Goal: Task Accomplishment & Management: Manage account settings

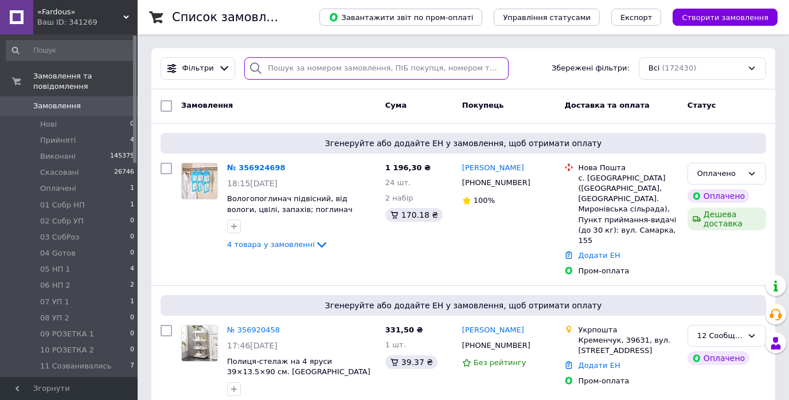
paste input "355361316"
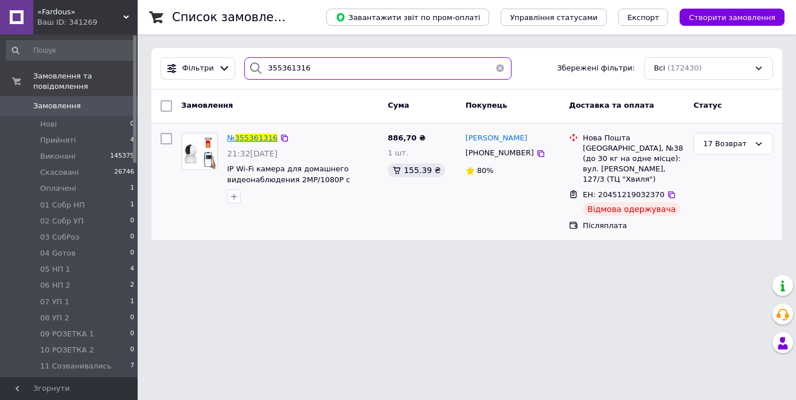
type input "355361316"
click at [257, 138] on span "355361316" at bounding box center [256, 138] width 42 height 9
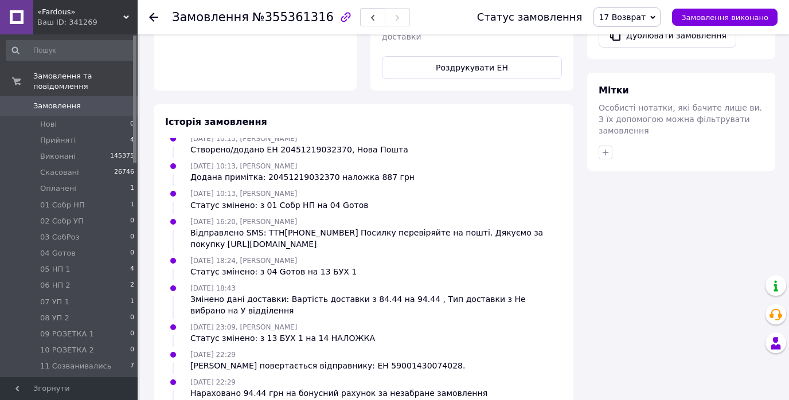
scroll to position [734, 0]
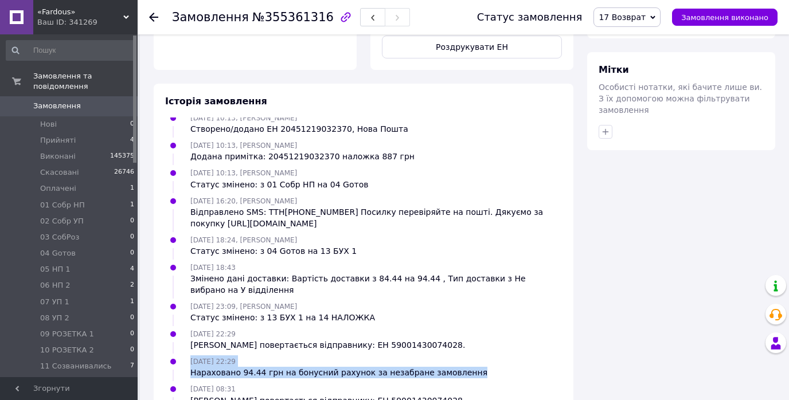
drag, startPoint x: 190, startPoint y: 303, endPoint x: 465, endPoint y: 314, distance: 275.4
click at [465, 355] on div "[DATE] 22:29 Нараховано 94.44 грн на бонусний рахунок за незабране замовлення" at bounding box center [363, 366] width 406 height 23
copy div "[DATE] 22:29 Нараховано 94.44 грн на бонусний рахунок за незабране замовлення"
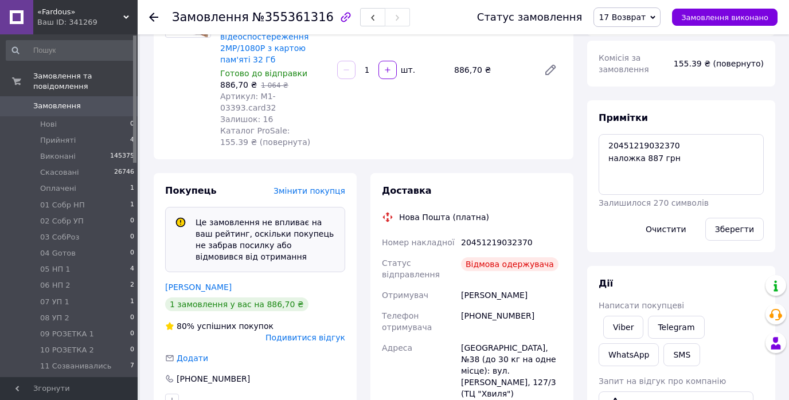
scroll to position [46, 0]
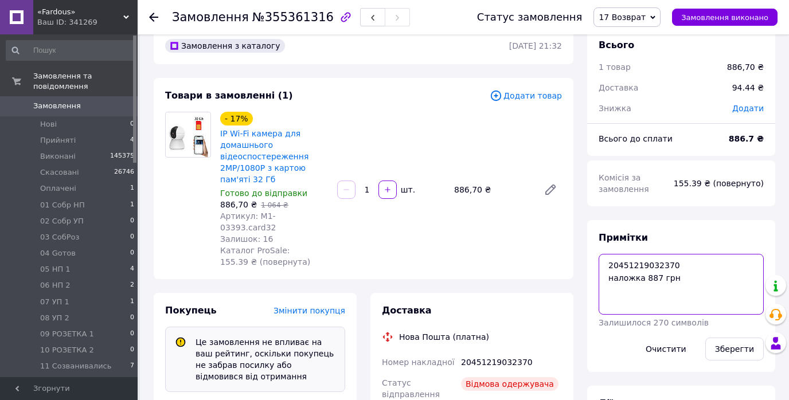
click at [682, 280] on textarea "20451219032370 наложка 887 грн" at bounding box center [680, 284] width 165 height 61
paste textarea "[DATE] 22:29 Нараховано 94.44 грн на бонусний рахунок за незабране замовлення"
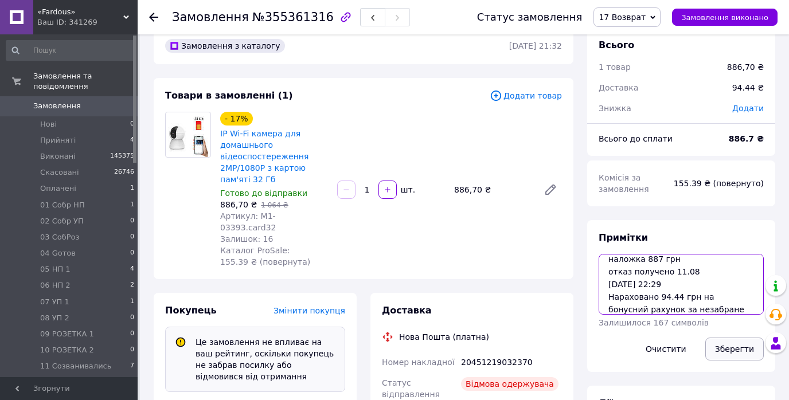
type textarea "20451219032370 наложка 887 грн отказ получено 11.08 [DATE] 22:29 Нараховано 94.…"
click at [741, 351] on button "Зберегти" at bounding box center [734, 349] width 58 height 23
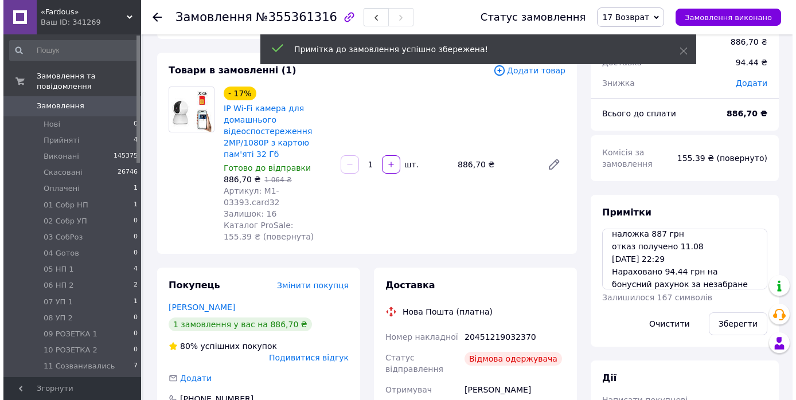
scroll to position [21, 0]
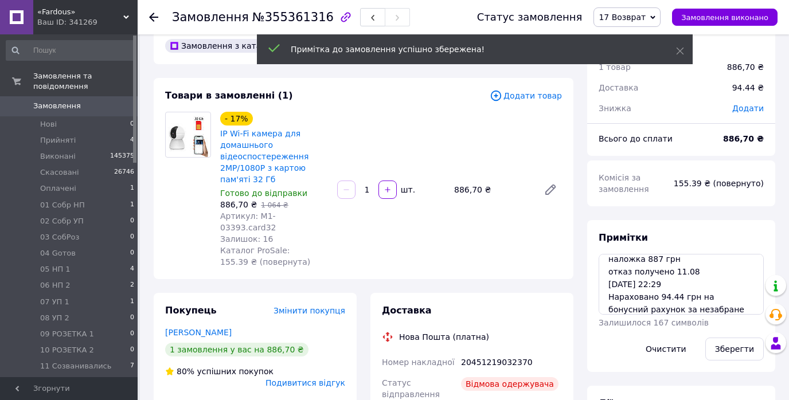
click at [660, 15] on span "17 Возврат" at bounding box center [626, 16] width 67 height 19
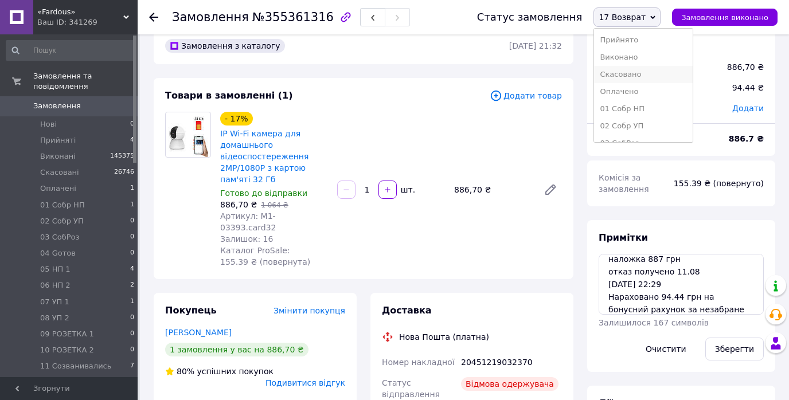
click at [645, 72] on li "Скасовано" at bounding box center [643, 74] width 99 height 17
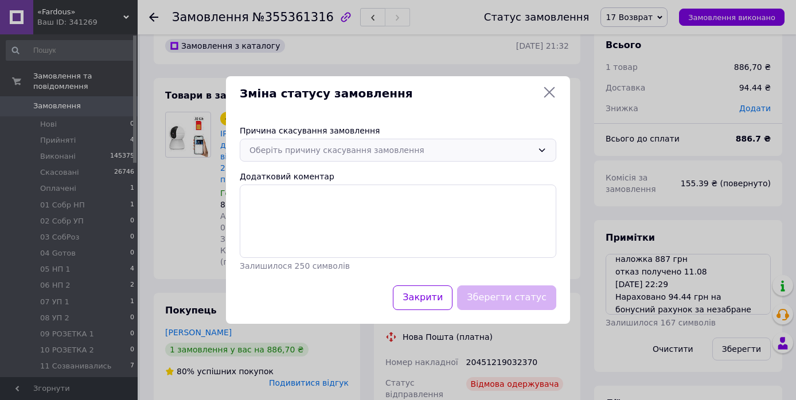
click at [465, 148] on div "Оберіть причину скасування замовлення" at bounding box center [390, 150] width 283 height 13
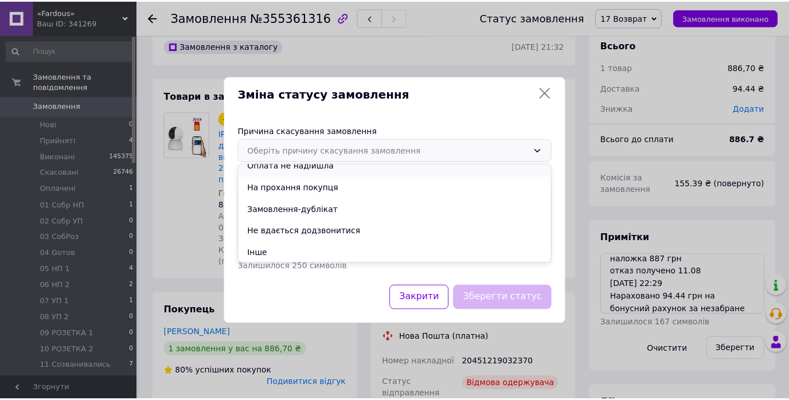
scroll to position [53, 0]
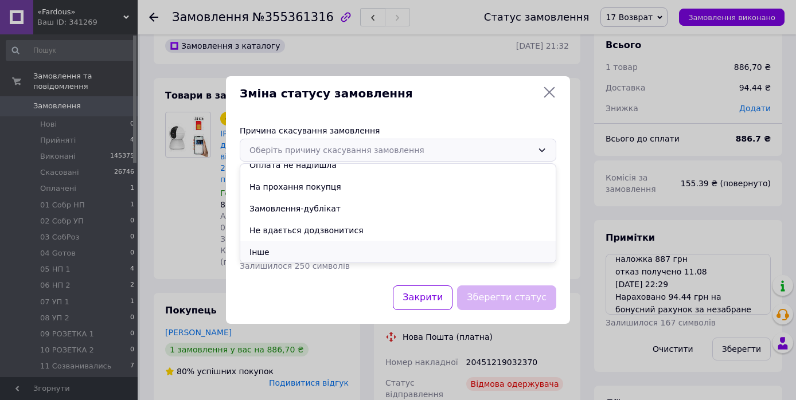
click at [292, 251] on li "Інше" at bounding box center [397, 252] width 315 height 22
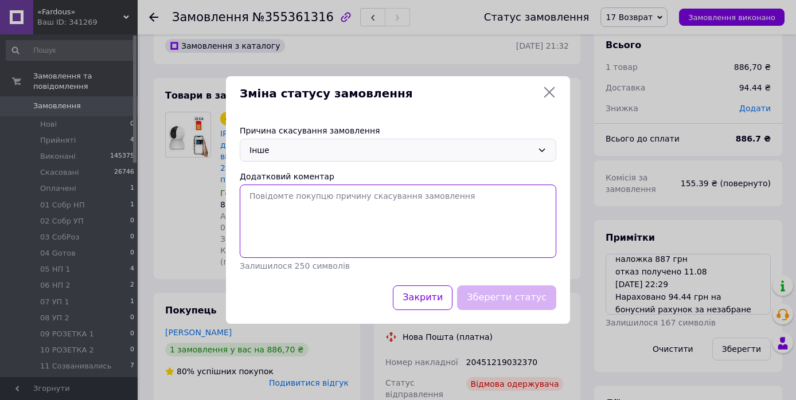
click at [285, 206] on textarea "Додатковий коментар" at bounding box center [398, 221] width 316 height 73
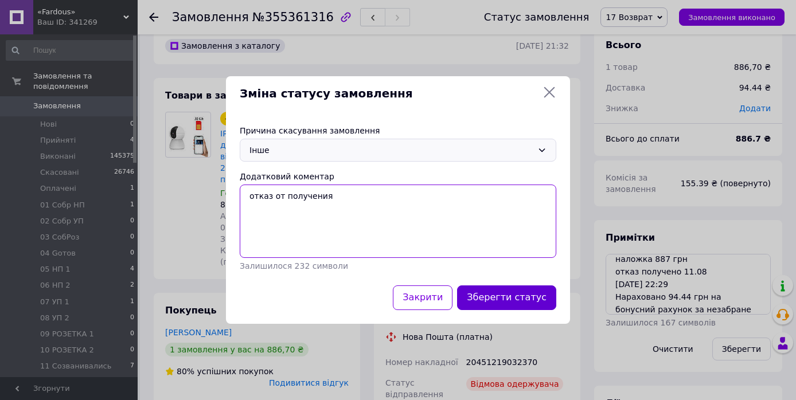
type textarea "отказ от получения"
click at [507, 303] on button "Зберегти статус" at bounding box center [506, 297] width 99 height 25
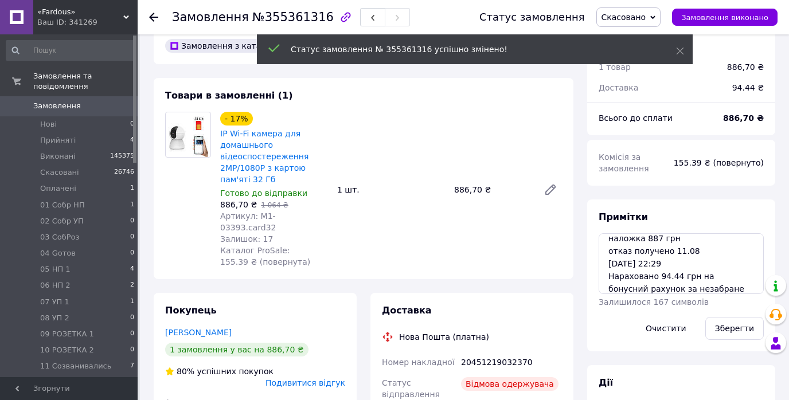
scroll to position [454, 0]
click at [149, 15] on icon at bounding box center [153, 17] width 9 height 9
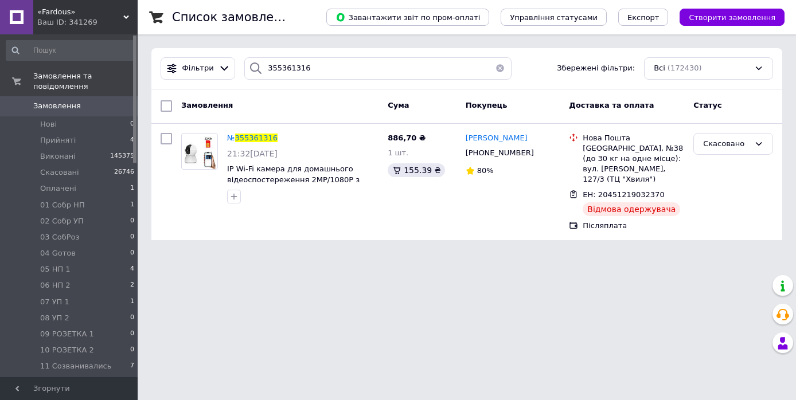
click at [661, 254] on html "«Fardous» Ваш ID: 341269 Сайт «Fardous» Кабінет покупця Перевірити стан системи…" at bounding box center [398, 127] width 796 height 254
click at [495, 66] on button "button" at bounding box center [499, 68] width 23 height 22
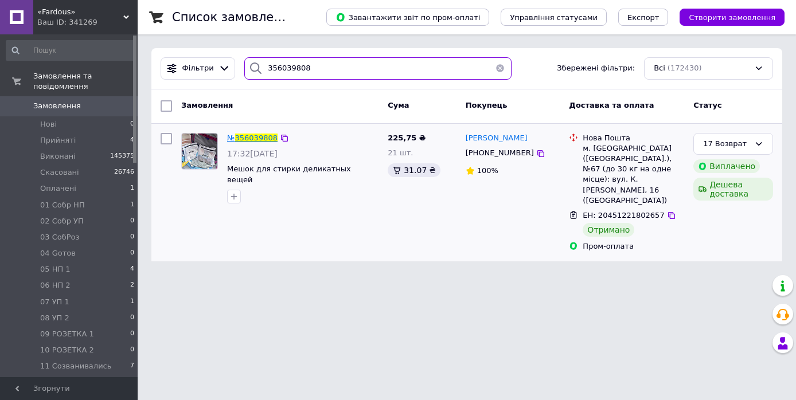
type input "356039808"
click at [255, 142] on span "356039808" at bounding box center [256, 138] width 42 height 9
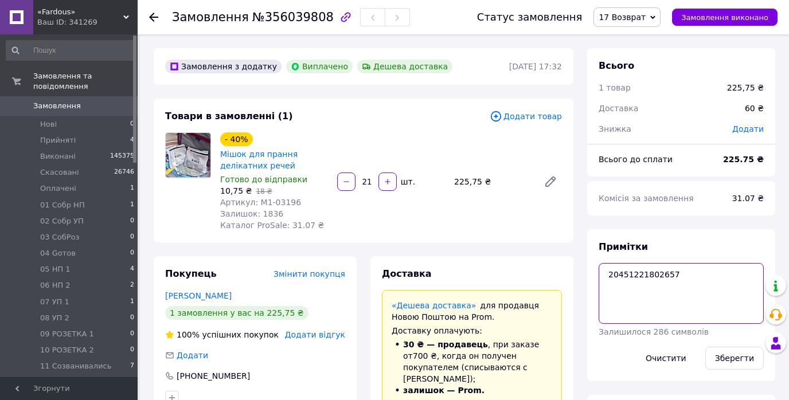
click at [681, 272] on textarea "20451221802657" at bounding box center [680, 293] width 165 height 61
click at [681, 272] on textarea "20451221802657 возврат на карту 225.75" at bounding box center [680, 293] width 165 height 61
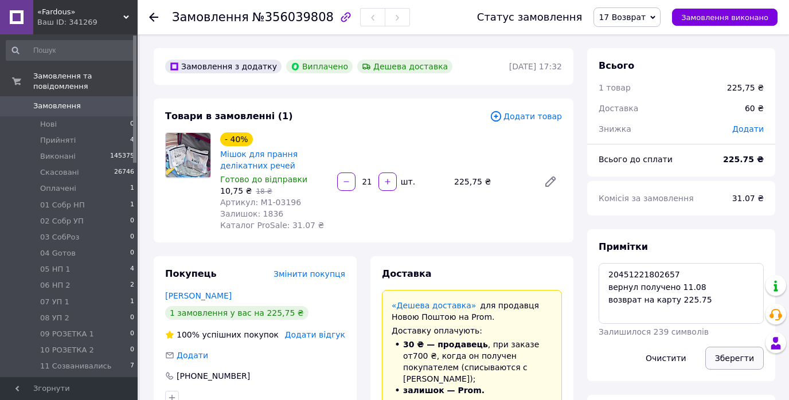
click at [741, 353] on button "Зберегти" at bounding box center [734, 358] width 58 height 23
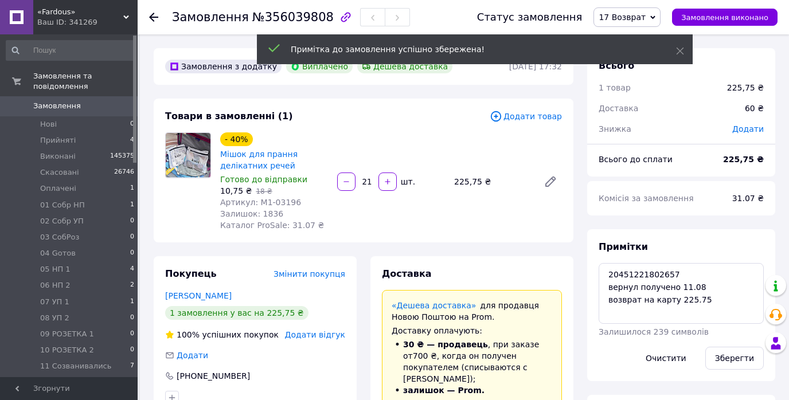
scroll to position [381, 0]
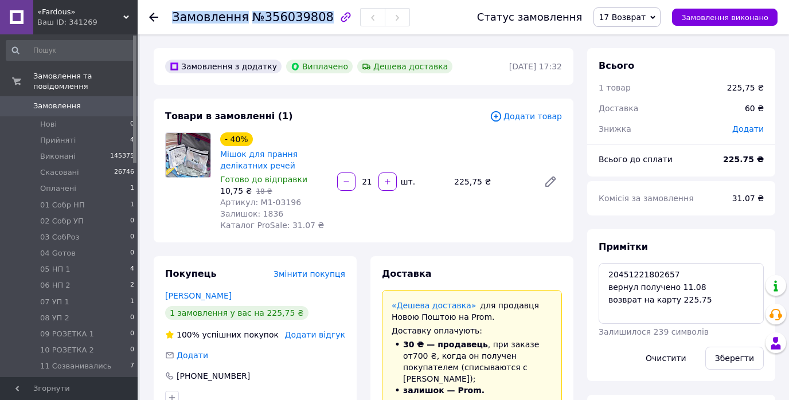
drag, startPoint x: 172, startPoint y: 18, endPoint x: 314, endPoint y: 18, distance: 141.6
click at [314, 18] on h1 "Замовлення №356039808" at bounding box center [253, 17] width 162 height 14
click at [709, 303] on textarea "20451221802657 вернул получено 11.08 возврат на карту 225.75" at bounding box center [680, 293] width 165 height 61
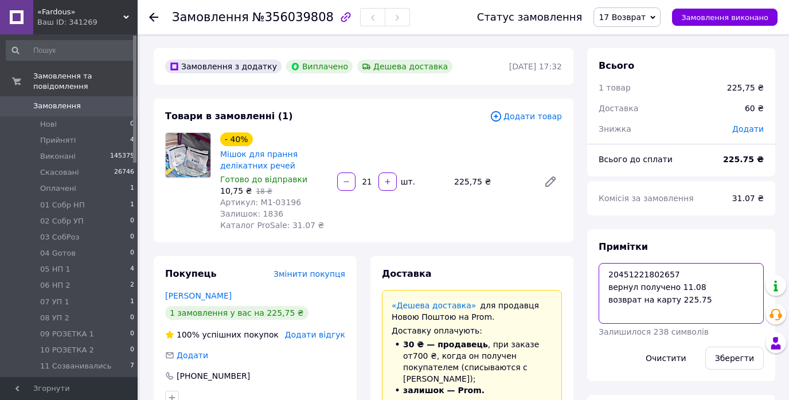
paste textarea "FR № 356039808 [PERSON_NAME] [PHONE_NUMBER] Возврат"
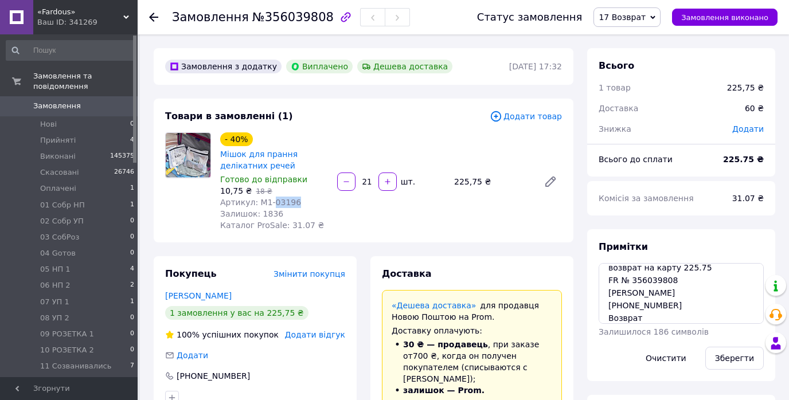
drag, startPoint x: 268, startPoint y: 203, endPoint x: 288, endPoint y: 204, distance: 20.1
click at [288, 204] on span "Артикул: M1-03196" at bounding box center [260, 202] width 81 height 9
copy span "03196"
click at [649, 316] on textarea "20451221802657 вернул получено 11.08 возврат на карту 225.75 FR № 356039808 [PE…" at bounding box center [680, 293] width 165 height 61
paste textarea "03196"
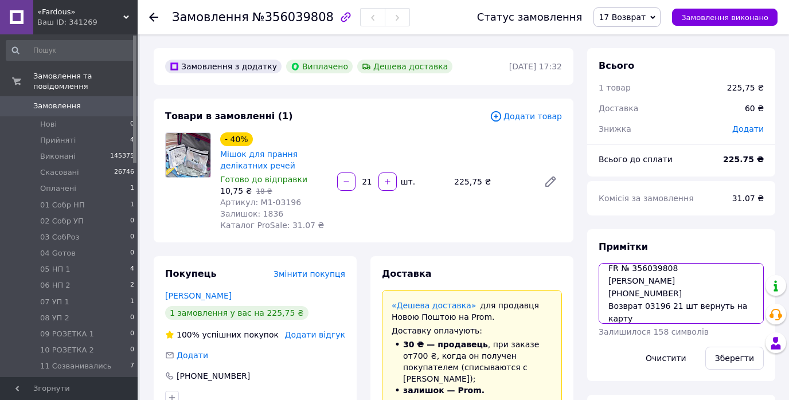
scroll to position [57, 0]
paste textarea "[CREDIT_CARD_NUMBER]"
click at [697, 299] on textarea "20451221802657 вернул получено 11.08 возврат на карту 225.75 FR № 356039808 [PE…" at bounding box center [680, 293] width 165 height 61
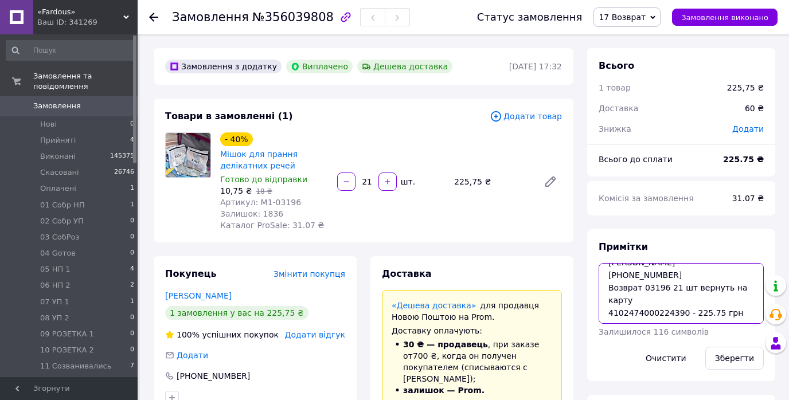
drag, startPoint x: 605, startPoint y: 313, endPoint x: 738, endPoint y: 320, distance: 132.6
click at [738, 320] on textarea "20451221802657 вернул получено 11.08 возврат на карту 225.75 Компенсация FR № 3…" at bounding box center [680, 293] width 165 height 61
type textarea "20451221802657 вернул получено 11.08 возврат на карту 225.75"
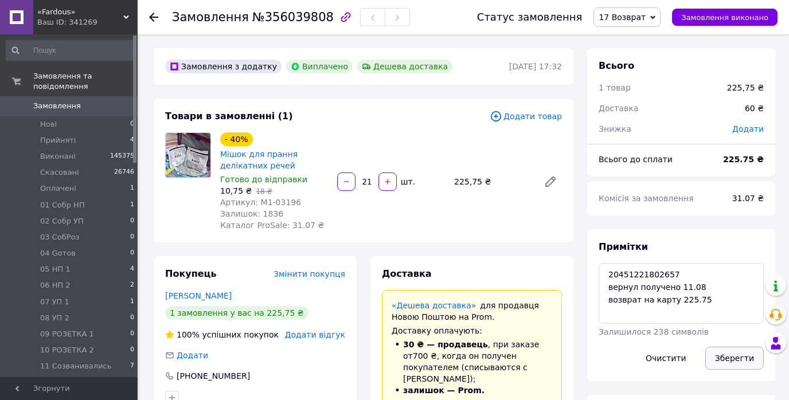
click at [743, 352] on button "Зберегти" at bounding box center [734, 358] width 58 height 23
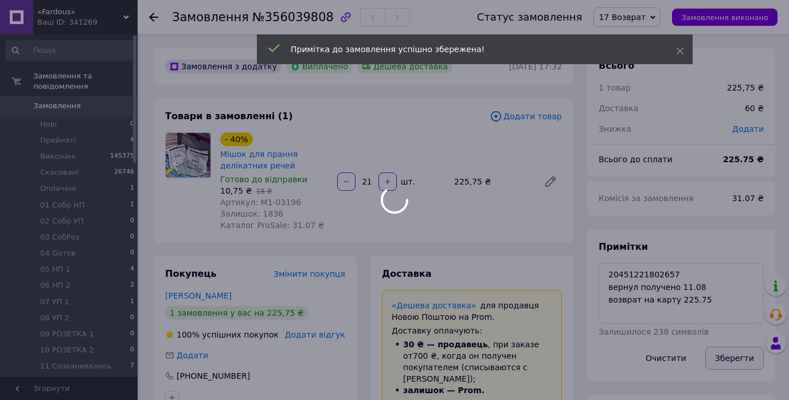
scroll to position [408, 0]
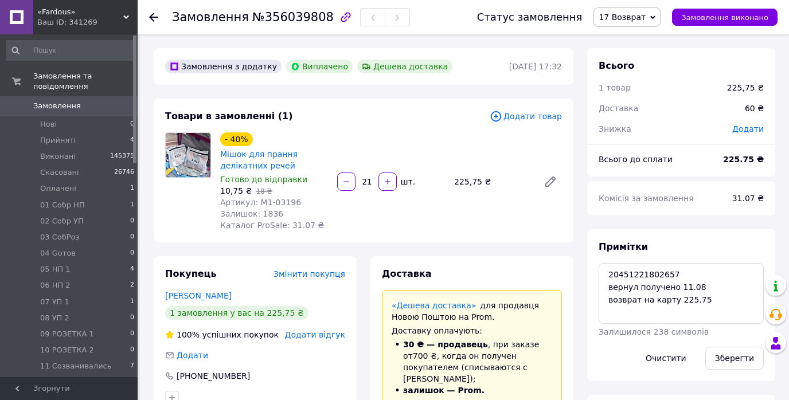
click at [150, 18] on use at bounding box center [153, 17] width 9 height 9
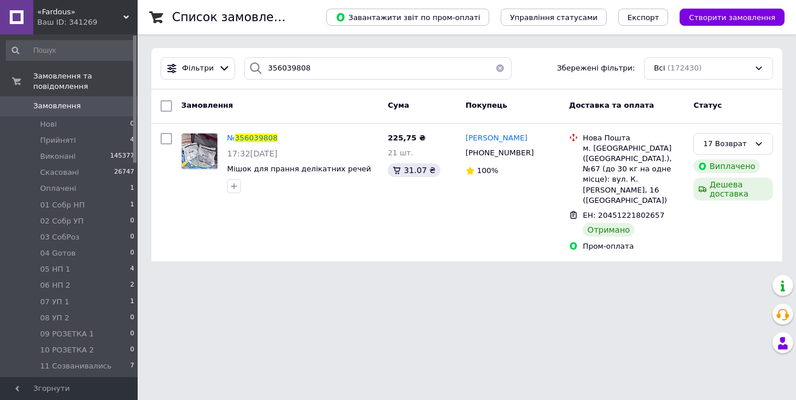
click at [493, 68] on button "button" at bounding box center [499, 68] width 23 height 22
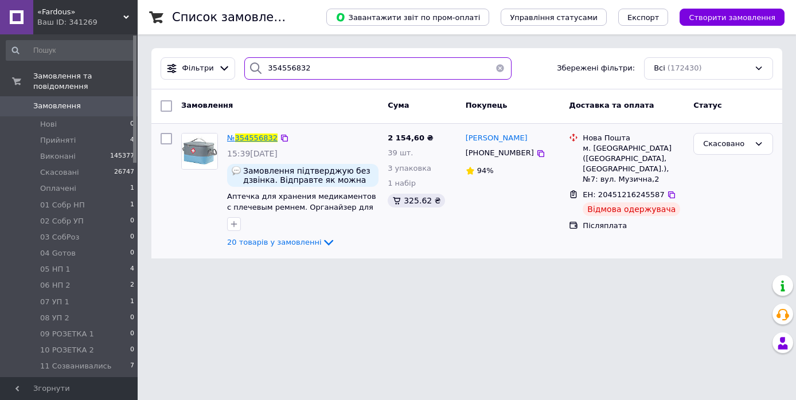
type input "354556832"
click at [253, 135] on span "354556832" at bounding box center [256, 138] width 42 height 9
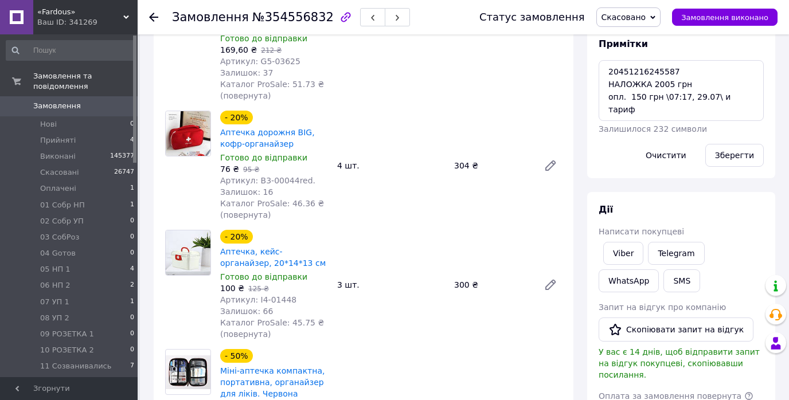
scroll to position [138, 0]
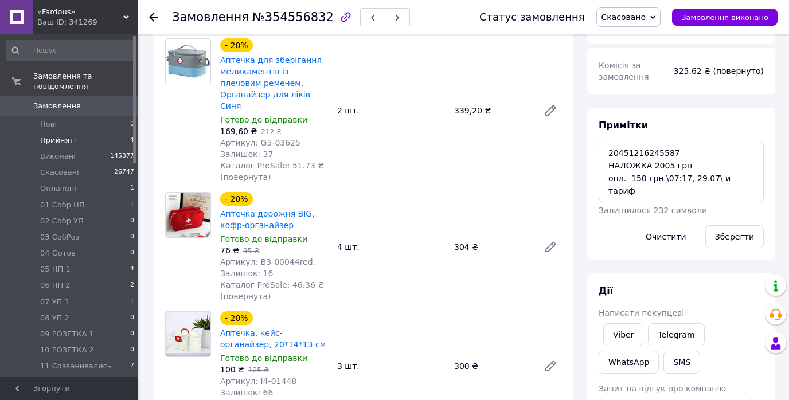
click at [69, 135] on span "Прийняті" at bounding box center [58, 140] width 36 height 10
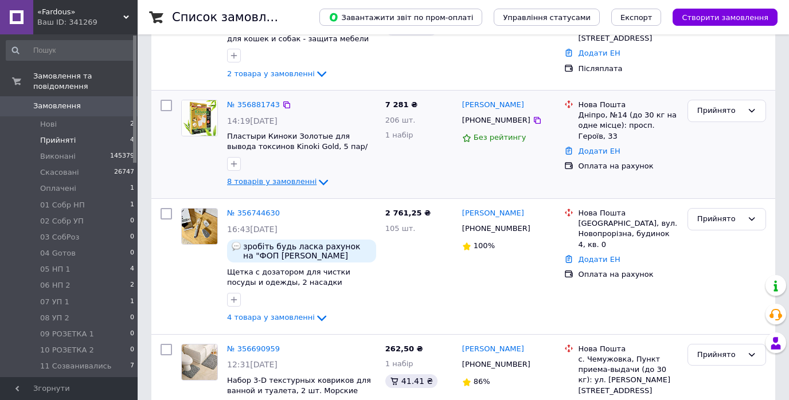
scroll to position [219, 0]
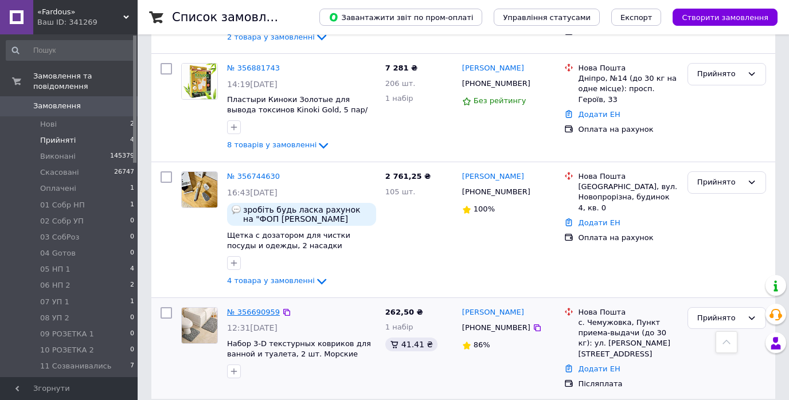
click at [255, 308] on link "№ 356690959" at bounding box center [253, 312] width 53 height 9
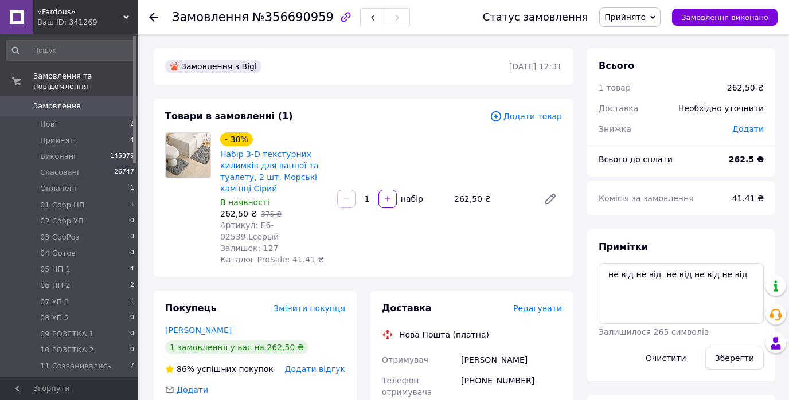
click at [655, 18] on icon at bounding box center [652, 17] width 5 height 5
click at [644, 58] on li "Скасовано" at bounding box center [649, 57] width 99 height 17
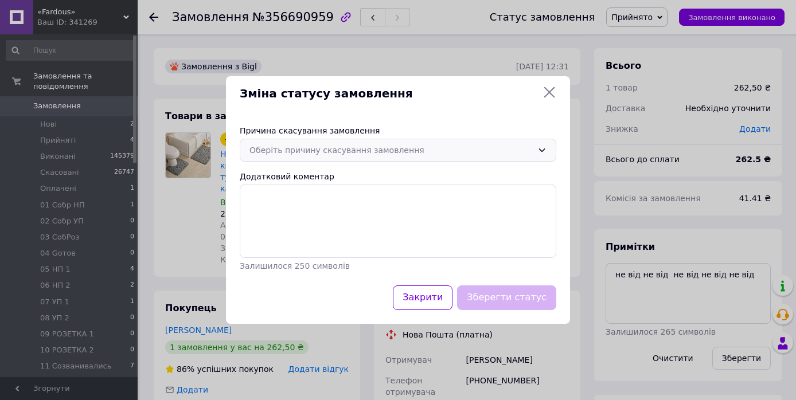
click at [508, 144] on div "Оберіть причину скасування замовлення" at bounding box center [390, 150] width 283 height 13
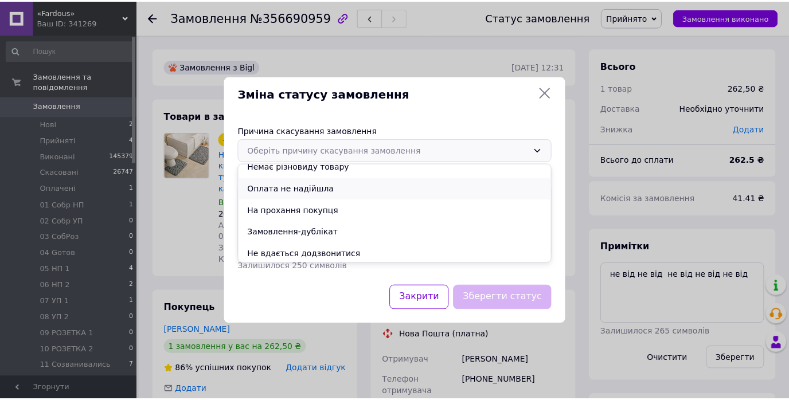
scroll to position [46, 0]
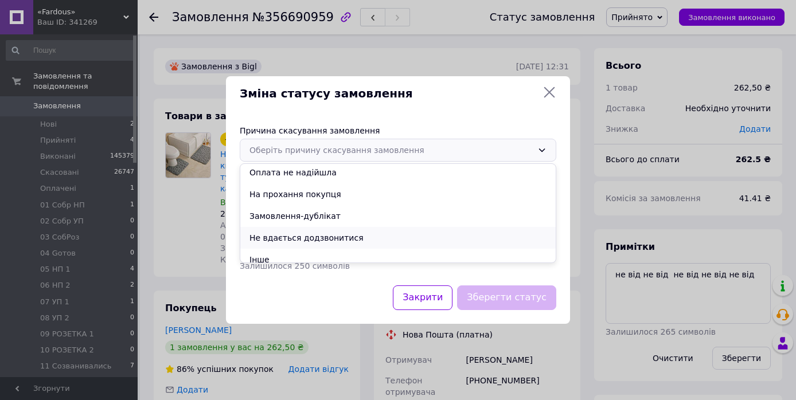
click at [343, 240] on li "Не вдається додзвонитися" at bounding box center [397, 238] width 315 height 22
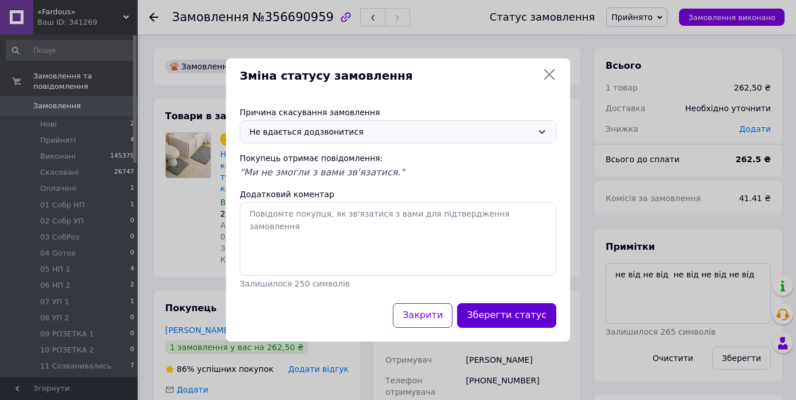
click at [533, 319] on button "Зберегти статус" at bounding box center [506, 315] width 99 height 25
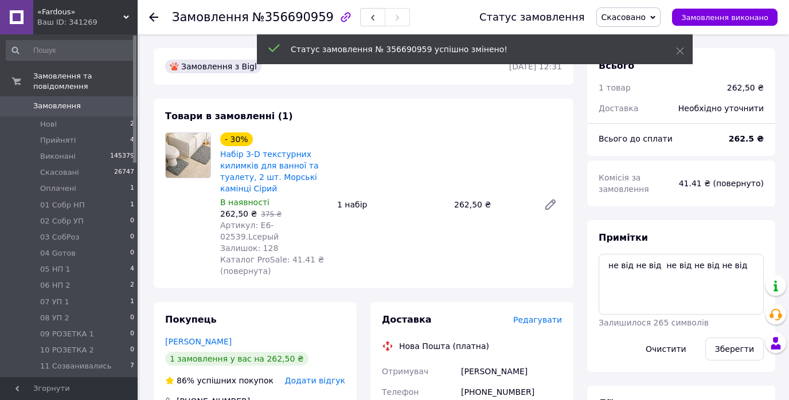
click at [152, 18] on icon at bounding box center [153, 17] width 9 height 9
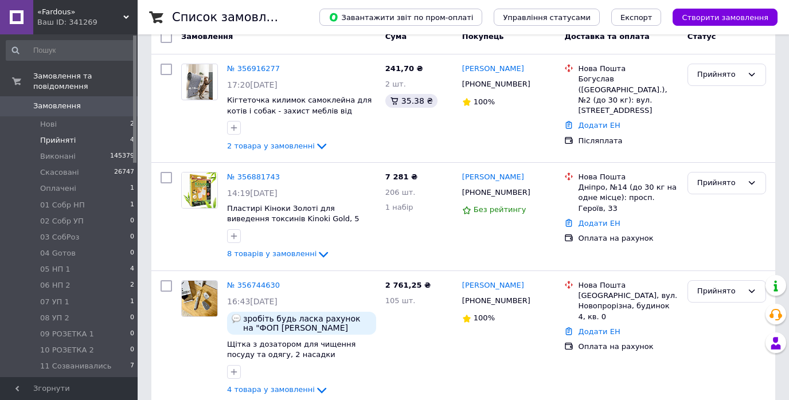
scroll to position [218, 0]
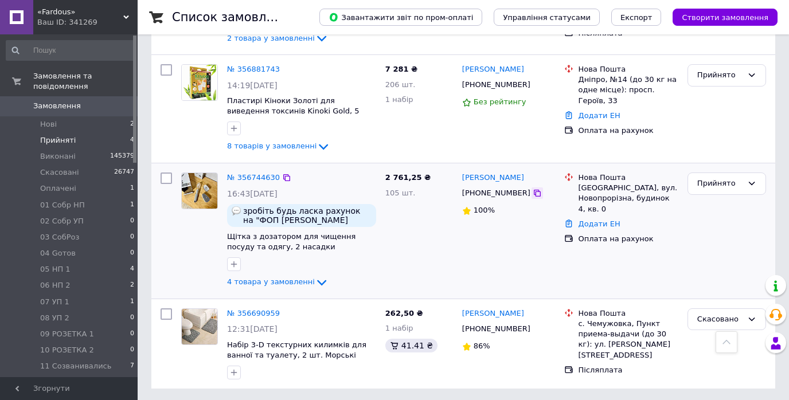
click at [533, 193] on icon at bounding box center [537, 193] width 9 height 9
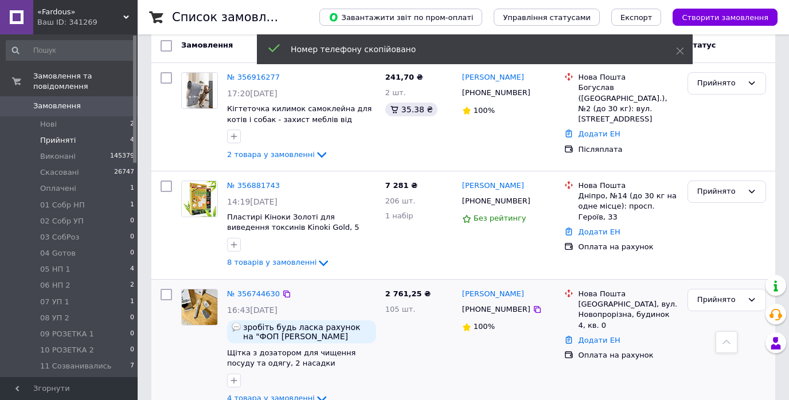
scroll to position [0, 0]
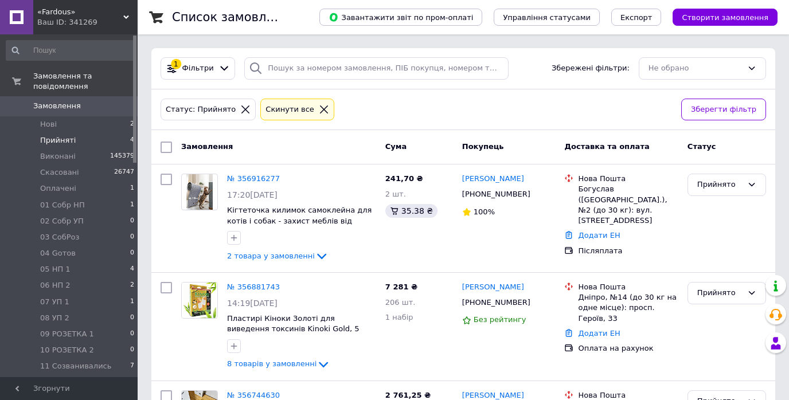
click at [320, 109] on icon at bounding box center [324, 109] width 8 height 8
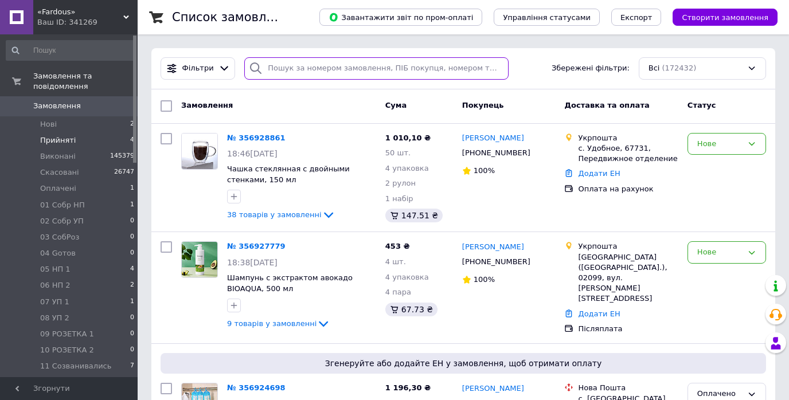
paste input "[PHONE_NUMBER]"
type input "[PHONE_NUMBER]"
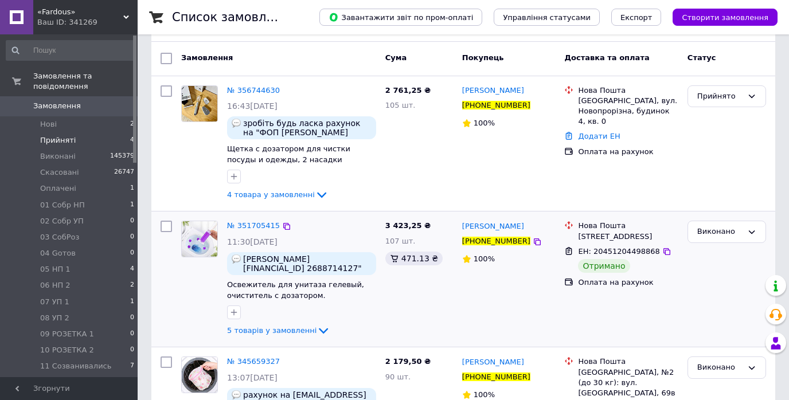
scroll to position [92, 0]
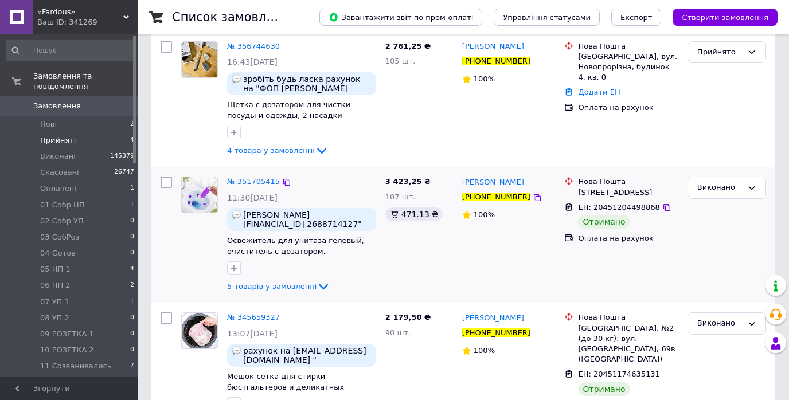
click at [261, 183] on span "№ 351705415" at bounding box center [253, 181] width 53 height 9
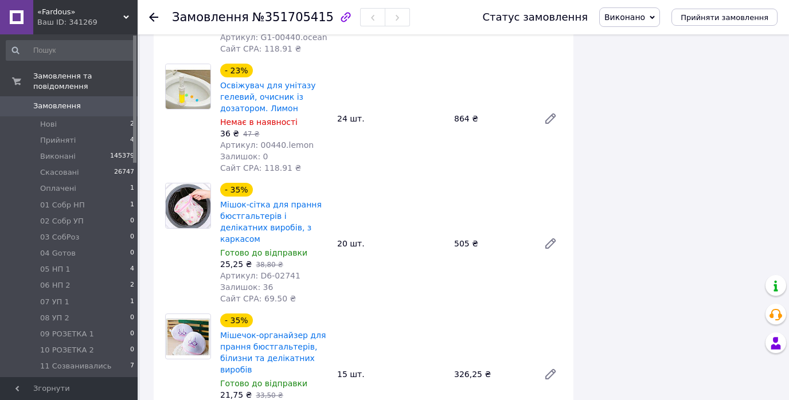
scroll to position [282, 0]
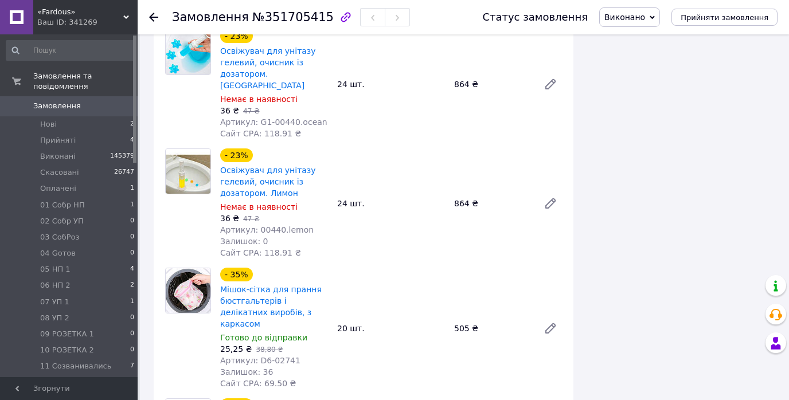
click at [152, 17] on use at bounding box center [153, 17] width 9 height 9
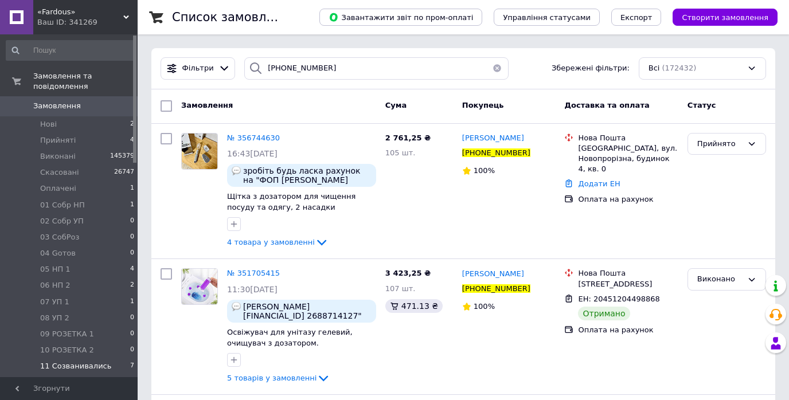
click at [92, 361] on span "11 Созванивались" at bounding box center [75, 366] width 71 height 10
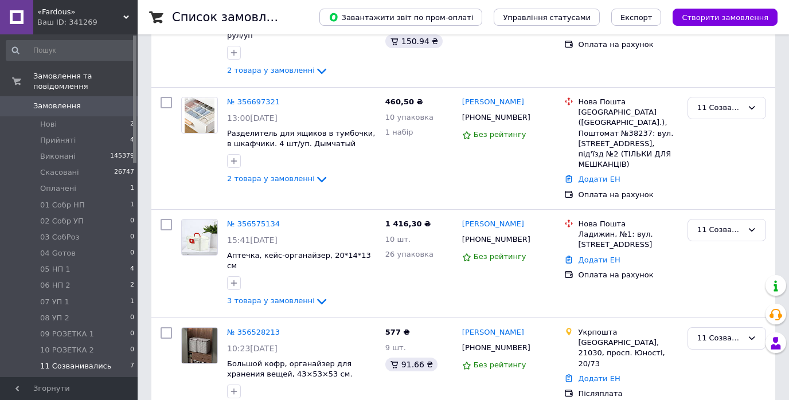
scroll to position [552, 0]
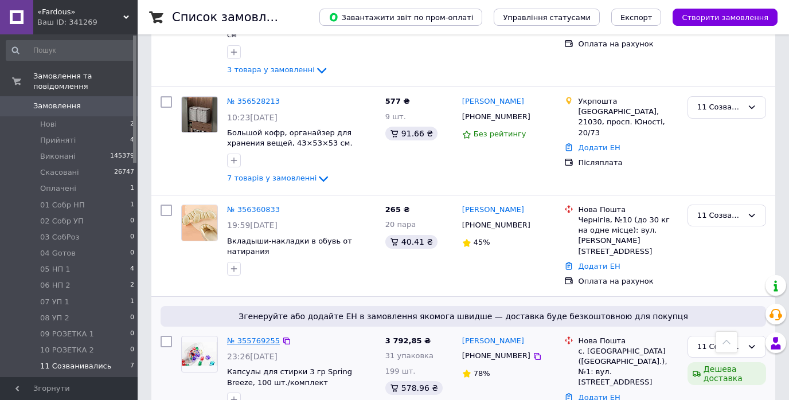
click at [245, 336] on link "№ 355769255" at bounding box center [253, 340] width 53 height 9
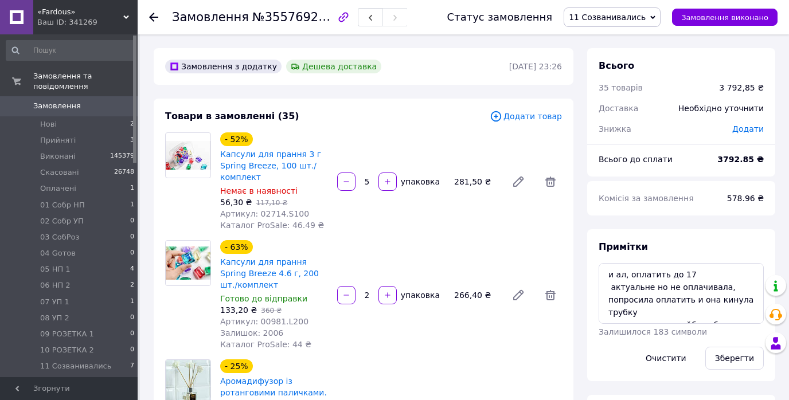
click at [655, 18] on icon at bounding box center [652, 16] width 5 height 3
click at [614, 71] on li "Скасовано" at bounding box center [613, 74] width 99 height 17
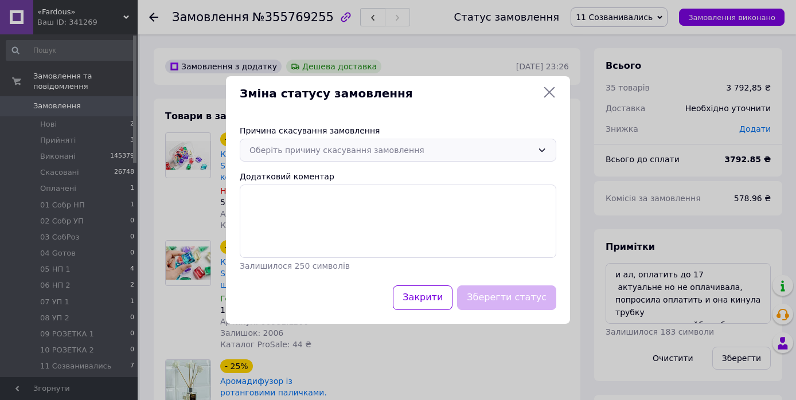
click at [514, 156] on div "Оберіть причину скасування замовлення" at bounding box center [398, 150] width 316 height 23
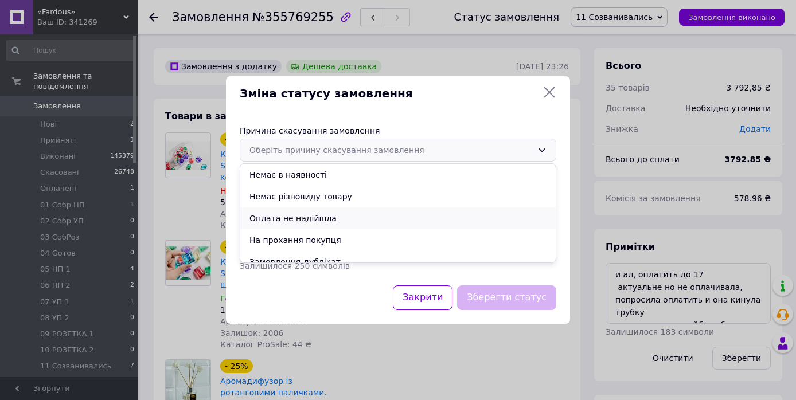
click at [323, 217] on li "Оплата не надійшла" at bounding box center [397, 219] width 315 height 22
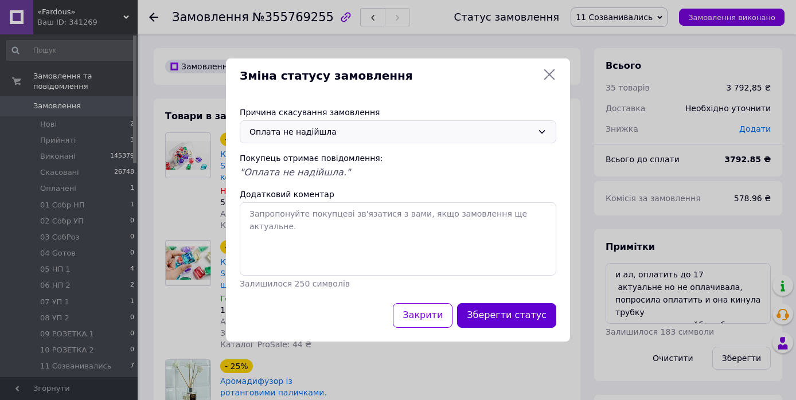
click at [520, 316] on button "Зберегти статус" at bounding box center [506, 315] width 99 height 25
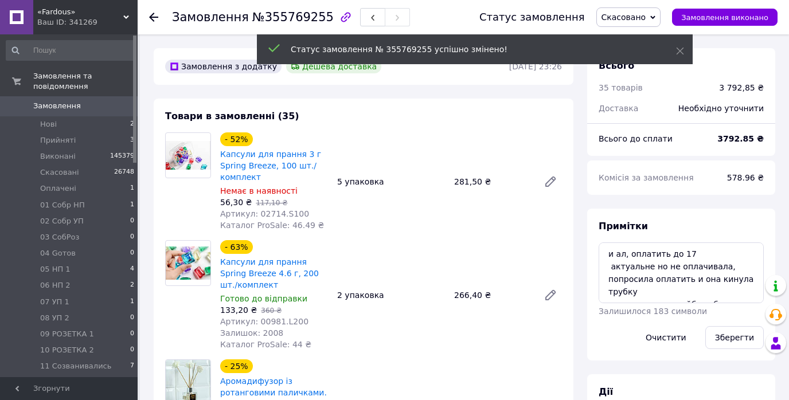
click at [156, 18] on icon at bounding box center [153, 17] width 9 height 9
